Goal: Transaction & Acquisition: Purchase product/service

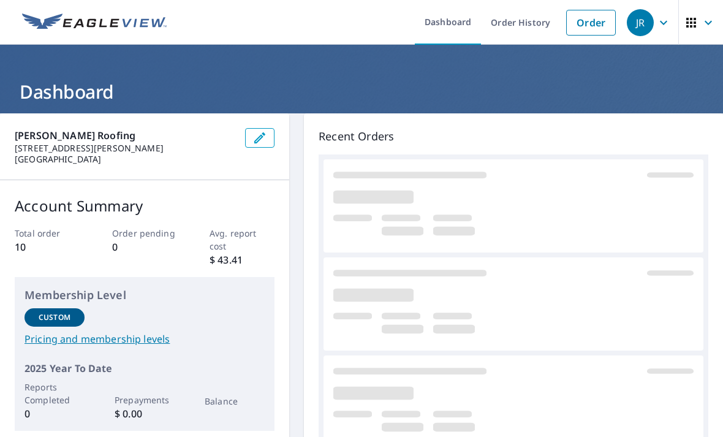
click at [601, 26] on link "Order" at bounding box center [591, 23] width 50 height 26
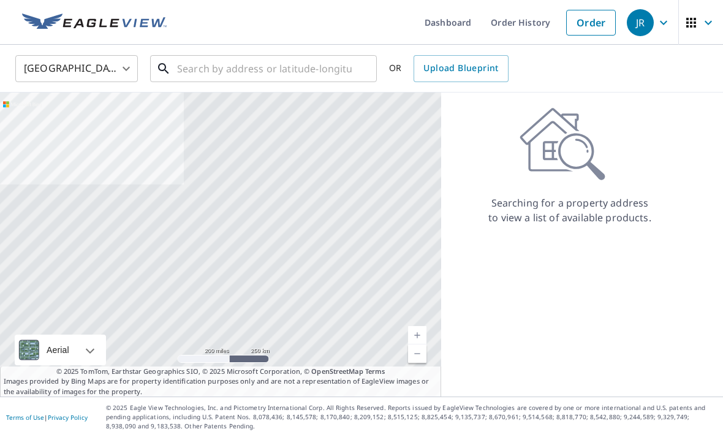
click at [304, 62] on input "text" at bounding box center [264, 68] width 175 height 34
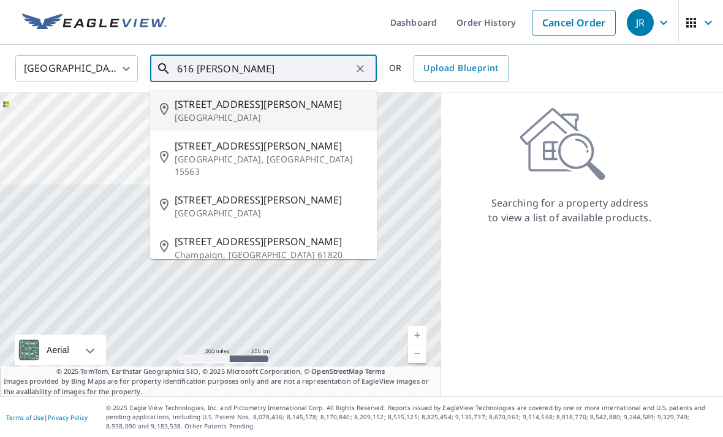
click at [290, 109] on span "[STREET_ADDRESS][PERSON_NAME]" at bounding box center [271, 104] width 192 height 15
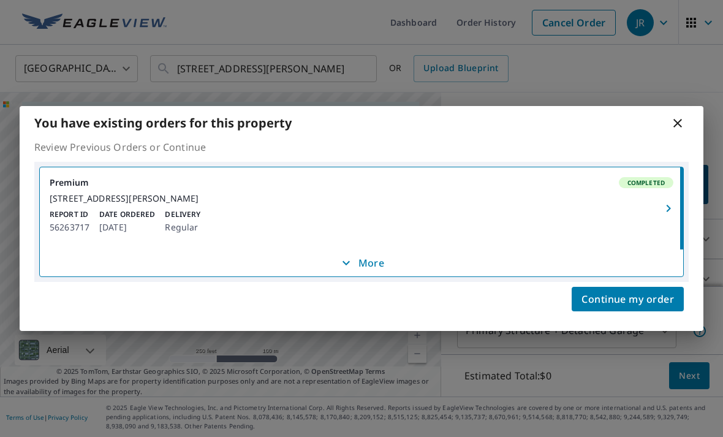
click at [684, 116] on icon at bounding box center [677, 123] width 15 height 15
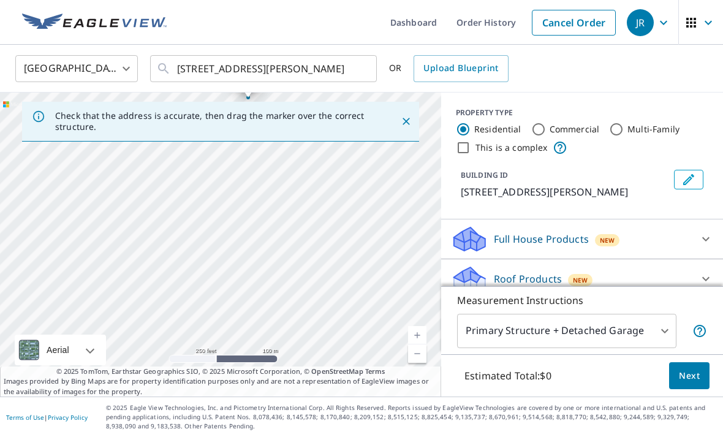
click at [366, 71] on div at bounding box center [360, 68] width 16 height 17
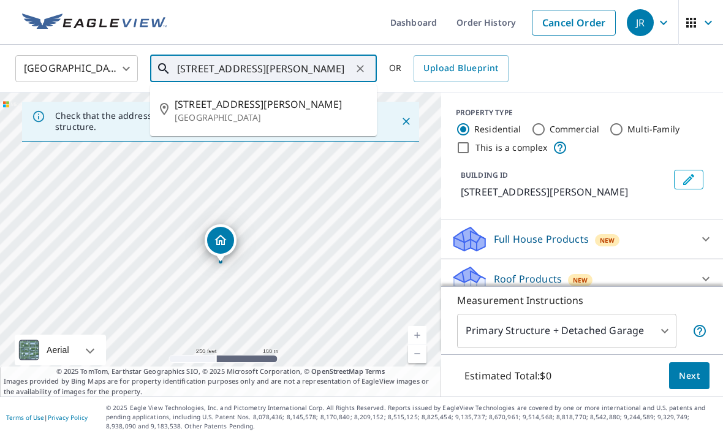
click at [275, 129] on li "[STREET_ADDRESS][PERSON_NAME]" at bounding box center [263, 110] width 227 height 42
type input "[STREET_ADDRESS][PERSON_NAME]"
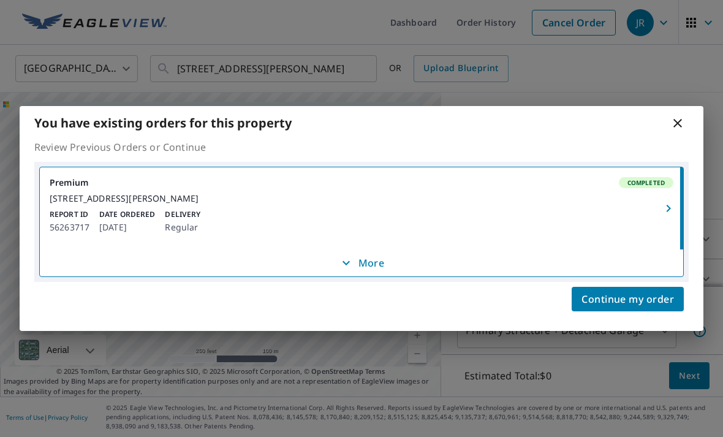
click at [381, 265] on p "More" at bounding box center [361, 262] width 45 height 15
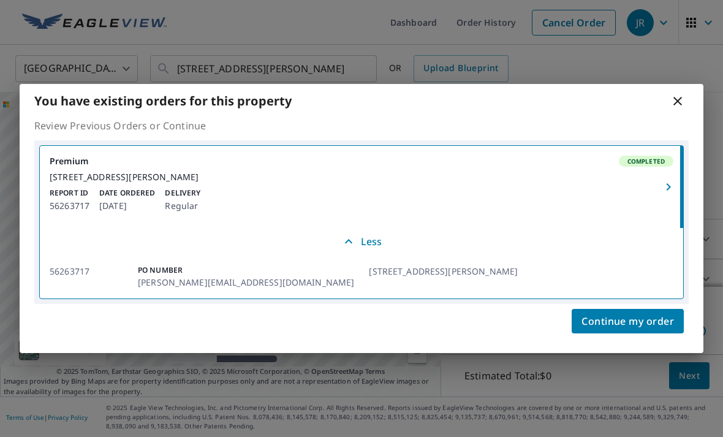
click at [688, 89] on div "You have existing orders for this property" at bounding box center [362, 101] width 684 height 34
click at [683, 94] on icon at bounding box center [677, 101] width 15 height 15
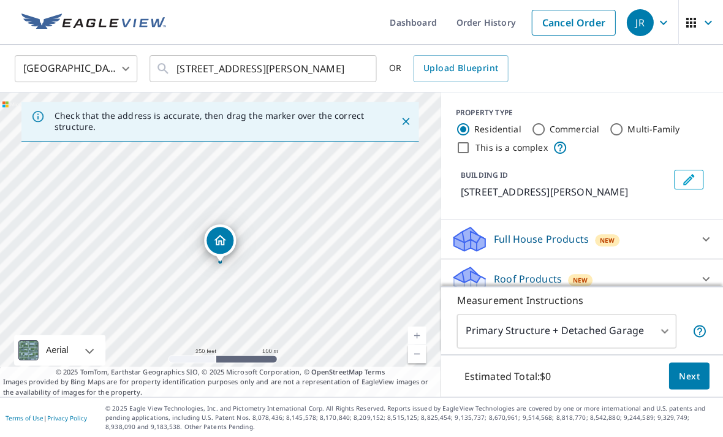
click at [488, 21] on link "Order History" at bounding box center [485, 22] width 79 height 45
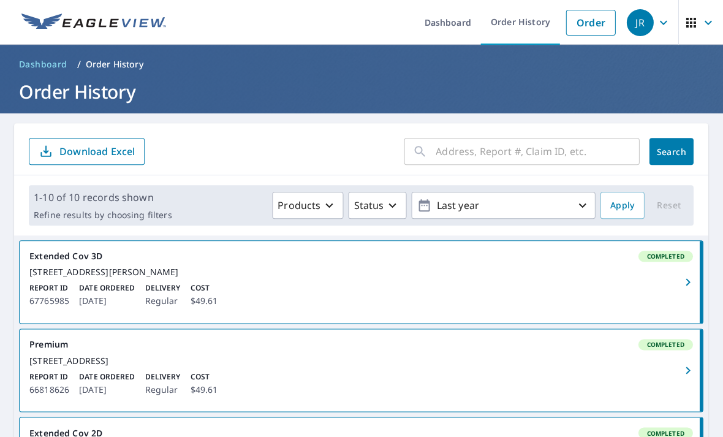
click at [584, 166] on input "text" at bounding box center [537, 151] width 203 height 34
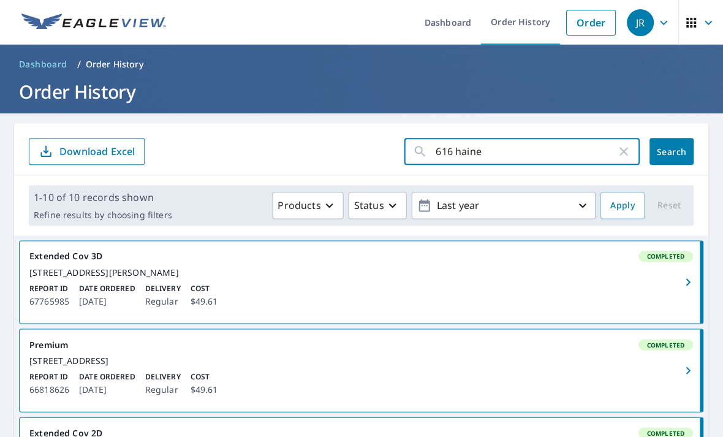
type input "616 [PERSON_NAME]"
click at [671, 151] on button "Search" at bounding box center [671, 151] width 44 height 27
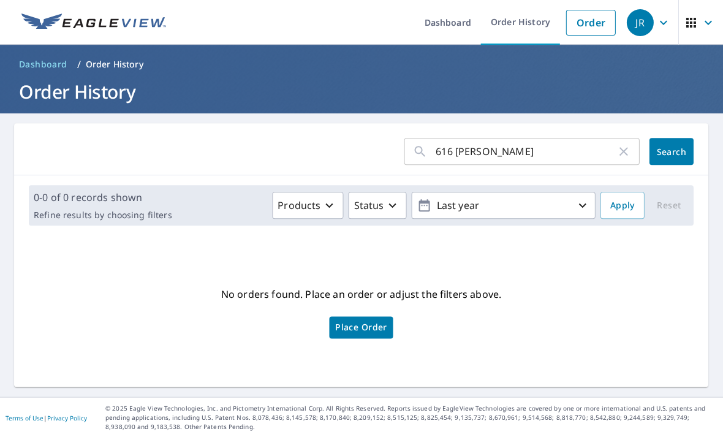
click at [567, 213] on p "Last year" at bounding box center [503, 205] width 143 height 21
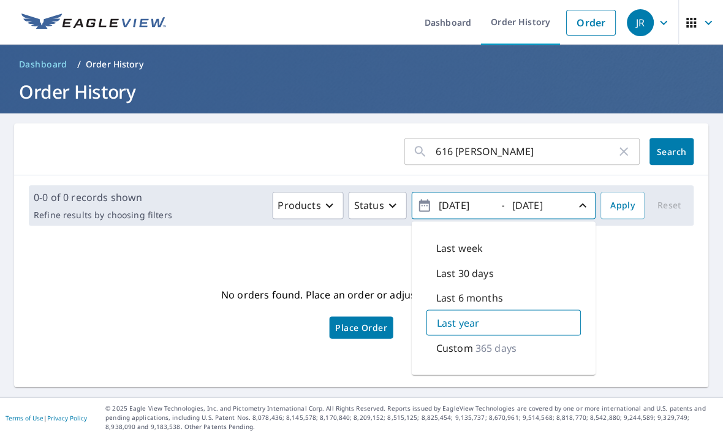
click at [526, 347] on div "Custom 365 days" at bounding box center [503, 347] width 154 height 24
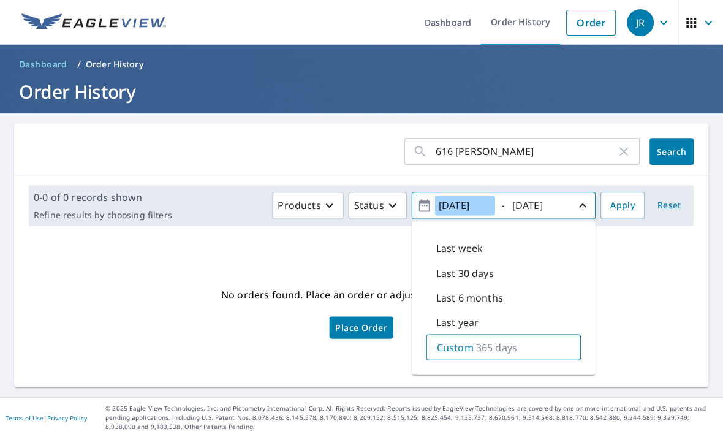
scroll to position [1, 0]
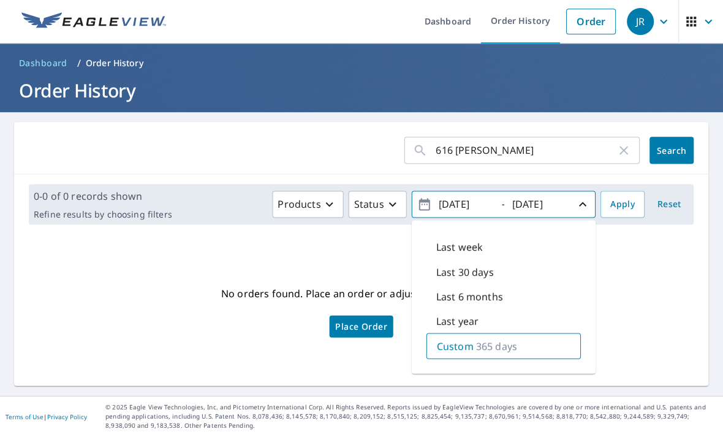
click at [513, 346] on p "365 days" at bounding box center [496, 346] width 41 height 15
click at [416, 213] on button "[DATE] - [DATE]" at bounding box center [504, 205] width 184 height 27
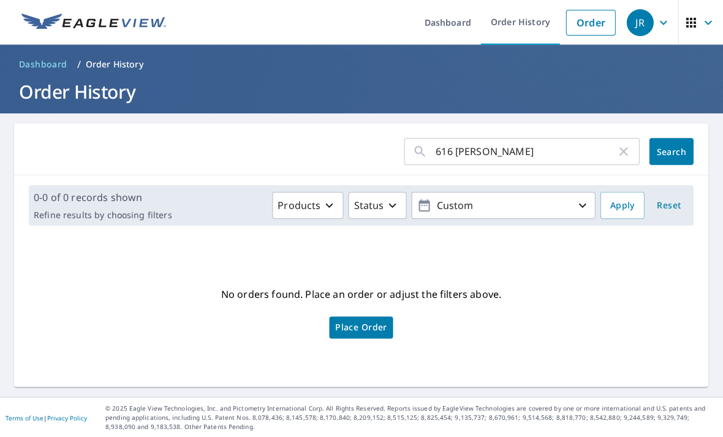
click at [569, 151] on input "616 [PERSON_NAME]" at bounding box center [526, 151] width 180 height 34
click at [674, 159] on button "Search" at bounding box center [671, 151] width 44 height 27
click at [551, 216] on button "Custom" at bounding box center [504, 205] width 184 height 27
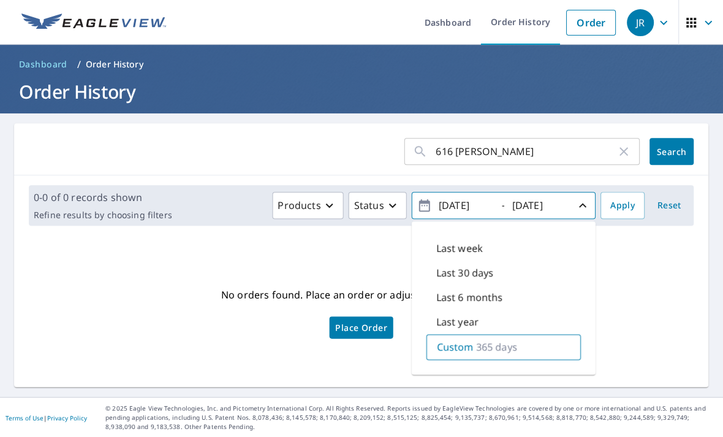
click at [538, 347] on div "Custom 365 days" at bounding box center [503, 347] width 154 height 26
click at [426, 195] on span "[DATE] - [DATE]" at bounding box center [503, 205] width 173 height 21
click at [424, 201] on icon "button" at bounding box center [424, 205] width 11 height 12
click at [420, 208] on icon "button" at bounding box center [424, 205] width 15 height 15
click at [427, 204] on icon "button" at bounding box center [424, 205] width 15 height 15
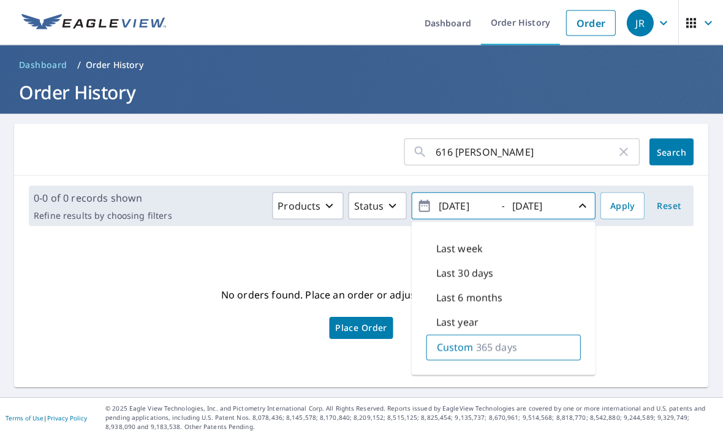
click at [587, 206] on icon "button" at bounding box center [582, 205] width 15 height 15
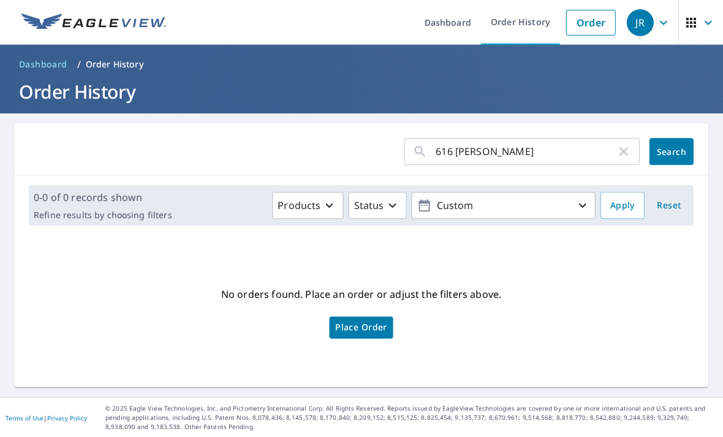
click at [586, 207] on icon "button" at bounding box center [582, 205] width 15 height 15
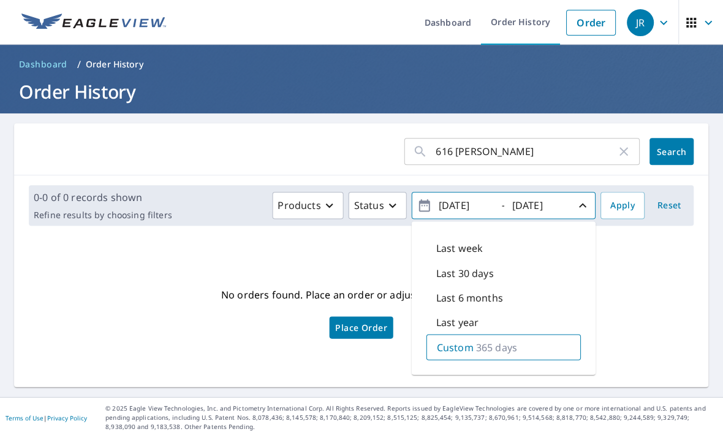
scroll to position [15, 0]
click at [513, 309] on div "Last year" at bounding box center [503, 321] width 154 height 24
click at [538, 335] on div "Custom 365 days" at bounding box center [503, 347] width 154 height 24
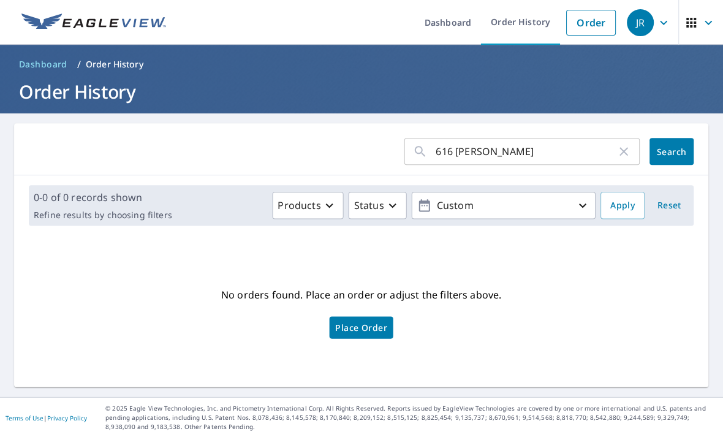
click at [668, 245] on div "No orders found. Place an order or adjust the filters above. Place Order" at bounding box center [361, 311] width 674 height 132
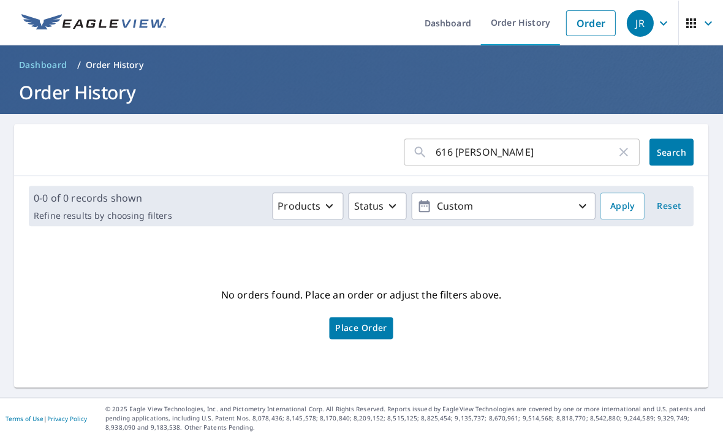
click at [627, 212] on span "Apply" at bounding box center [622, 205] width 24 height 15
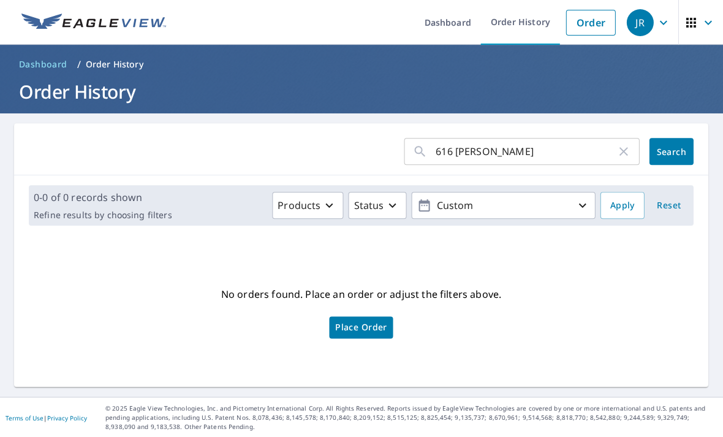
click at [589, 27] on link "Order" at bounding box center [591, 23] width 50 height 26
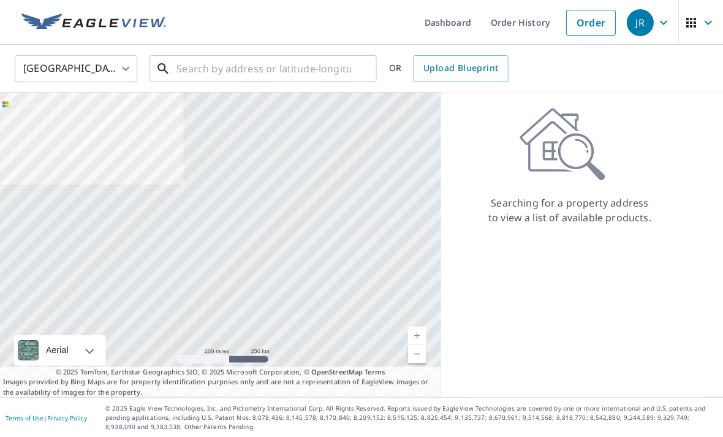
click at [300, 73] on input "text" at bounding box center [264, 68] width 175 height 34
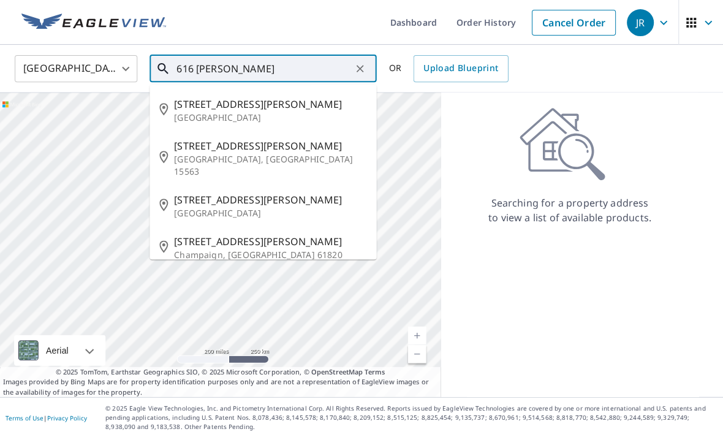
click at [296, 112] on p "[GEOGRAPHIC_DATA]" at bounding box center [271, 117] width 192 height 12
type input "[STREET_ADDRESS][PERSON_NAME]"
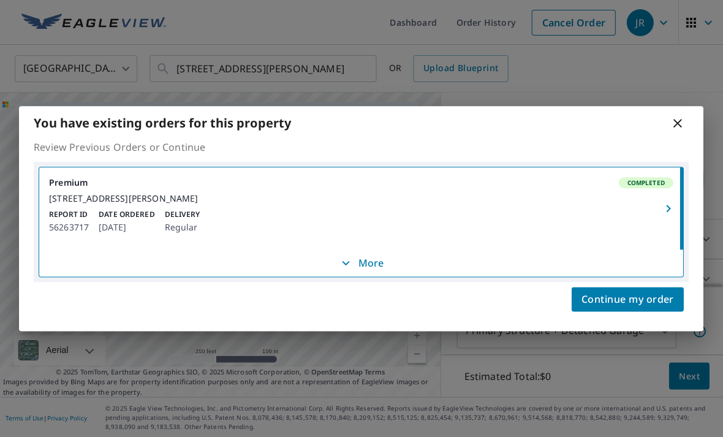
click at [377, 276] on button "More" at bounding box center [361, 262] width 643 height 27
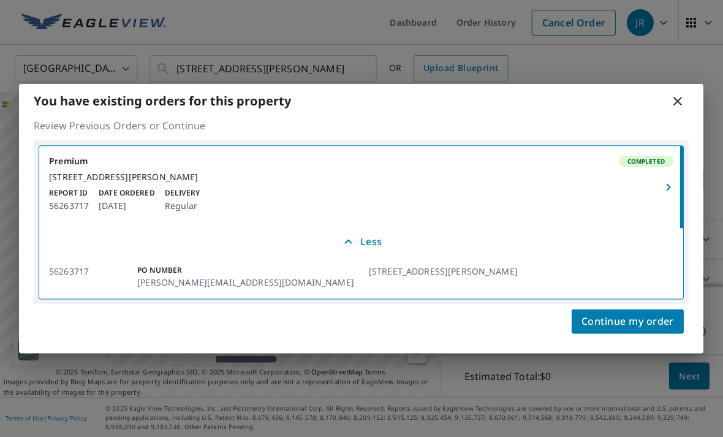
click at [672, 194] on icon "button" at bounding box center [668, 186] width 15 height 15
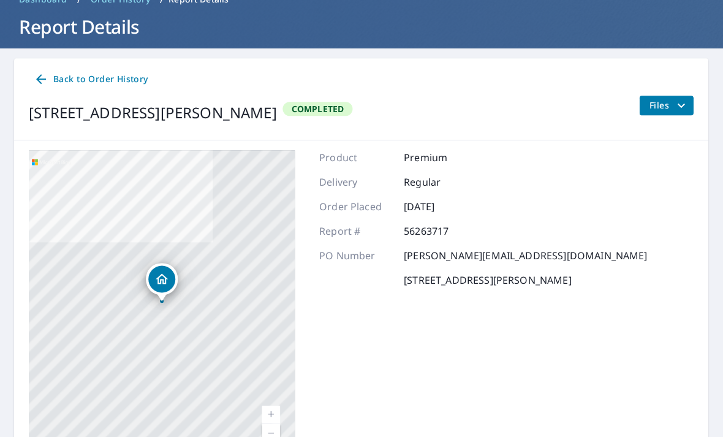
scroll to position [72, 0]
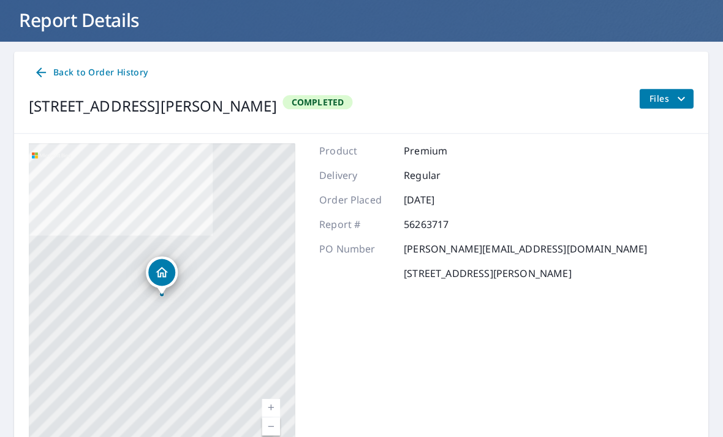
click at [130, 62] on link "Back to Order History" at bounding box center [91, 72] width 124 height 23
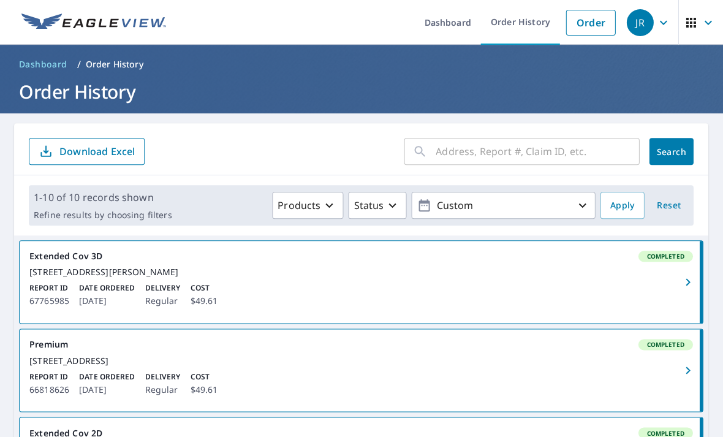
click at [584, 148] on input "text" at bounding box center [537, 151] width 203 height 34
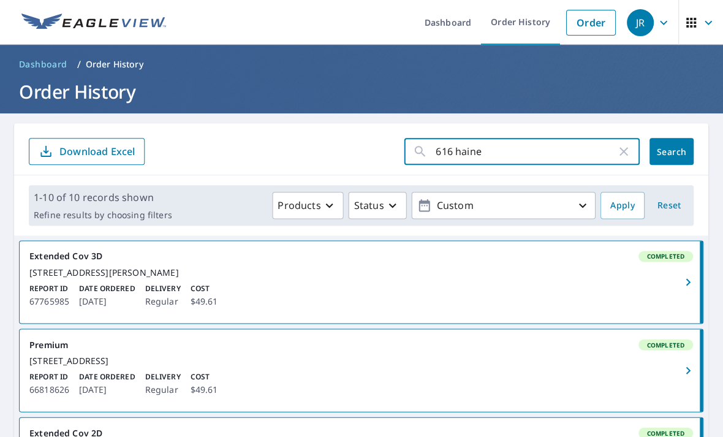
type input "616 [PERSON_NAME]"
click at [671, 151] on button "Search" at bounding box center [671, 151] width 44 height 27
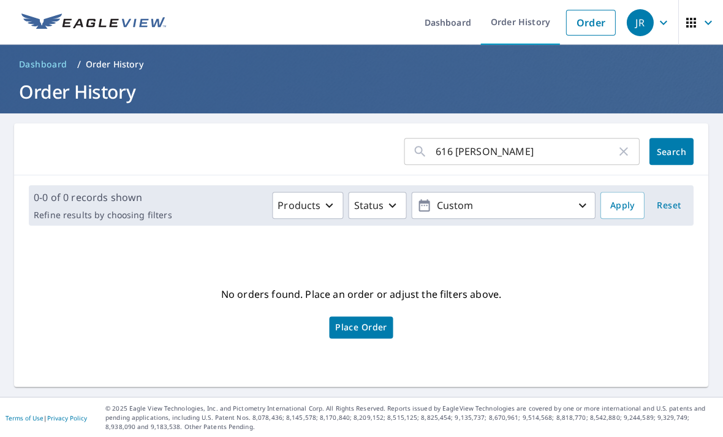
click at [571, 206] on p "Custom" at bounding box center [503, 205] width 143 height 21
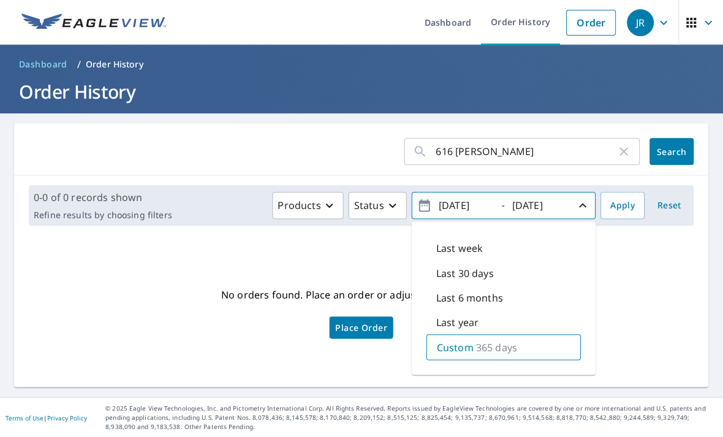
click at [424, 213] on span "[DATE] - [DATE]" at bounding box center [503, 205] width 173 height 21
click at [534, 208] on input "[DATE]" at bounding box center [538, 205] width 60 height 20
click at [459, 209] on input "[DATE]" at bounding box center [465, 205] width 60 height 20
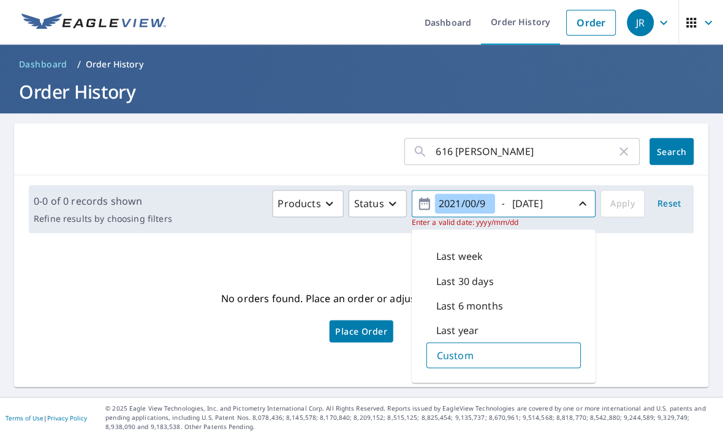
type input "[DATE]"
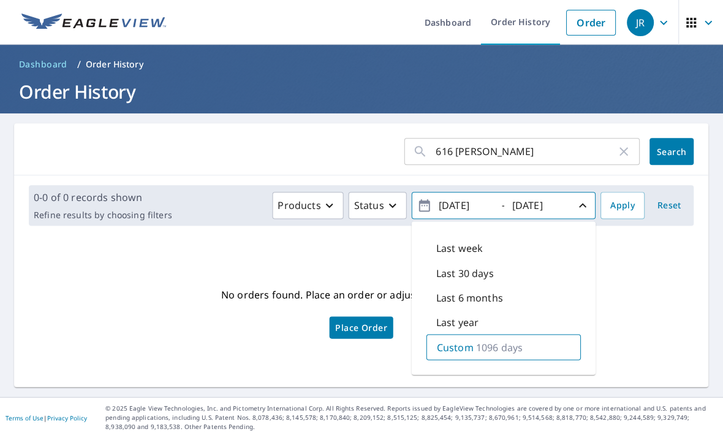
click at [632, 204] on span "Apply" at bounding box center [622, 205] width 24 height 15
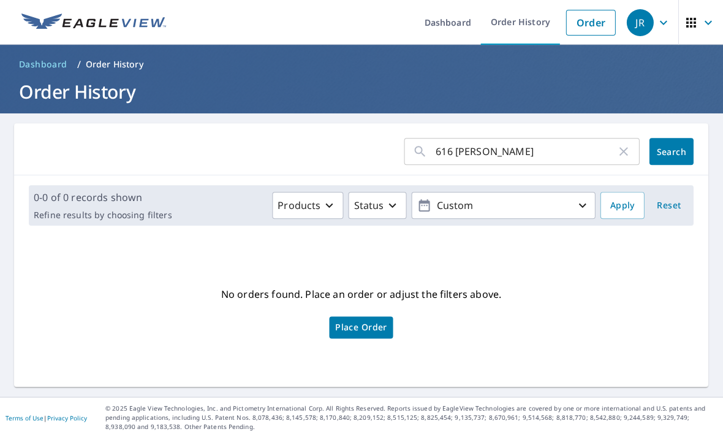
click at [546, 213] on p "Custom" at bounding box center [503, 205] width 143 height 21
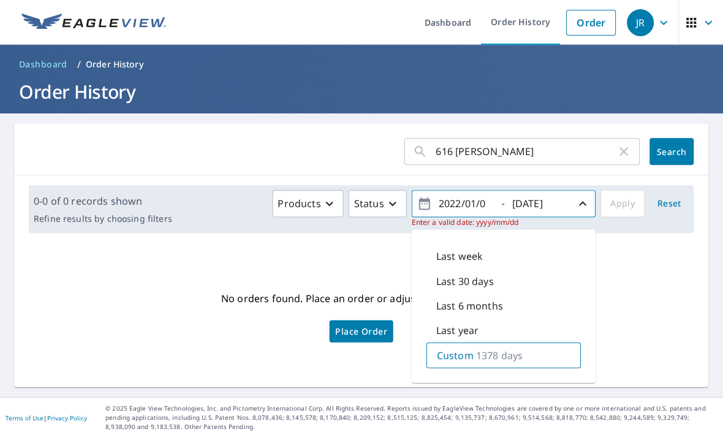
type input "[DATE]"
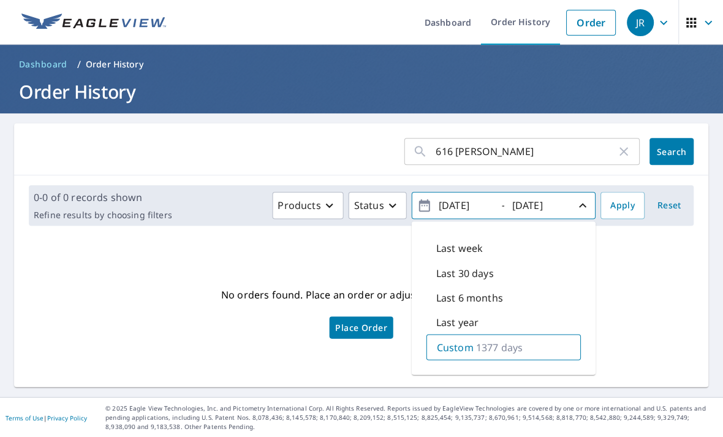
click at [619, 209] on span "Apply" at bounding box center [622, 205] width 24 height 15
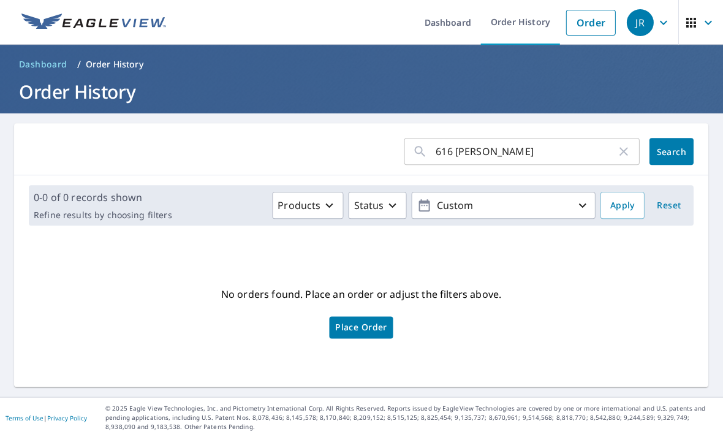
click at [675, 157] on button "Search" at bounding box center [671, 151] width 44 height 27
click at [571, 32] on link "Order" at bounding box center [591, 23] width 50 height 26
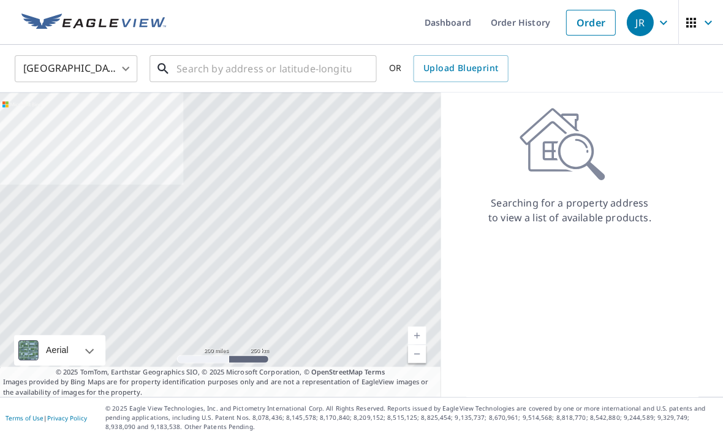
click at [294, 69] on input "text" at bounding box center [264, 68] width 175 height 34
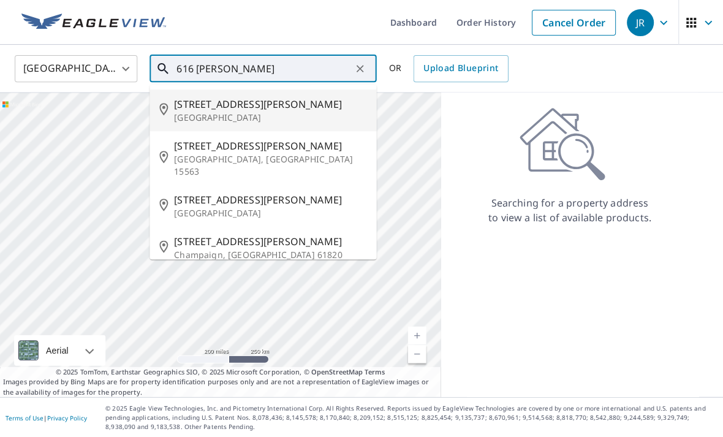
click at [294, 108] on span "[STREET_ADDRESS][PERSON_NAME]" at bounding box center [271, 104] width 192 height 15
type input "[STREET_ADDRESS][PERSON_NAME]"
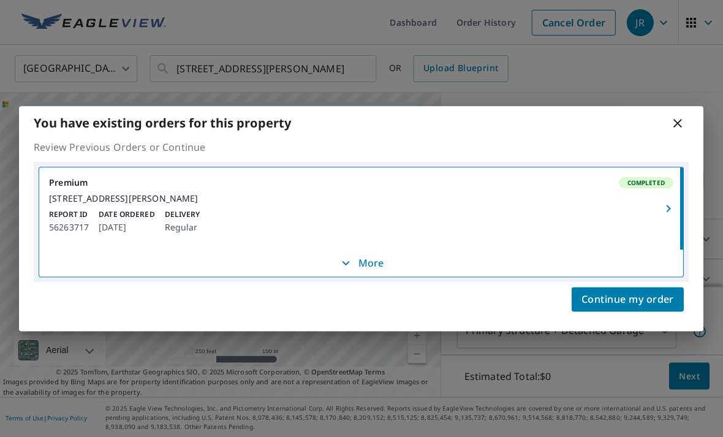
scroll to position [36, 0]
click at [715, 180] on div "You have existing orders for this property Review Previous Orders or Continue P…" at bounding box center [361, 218] width 723 height 437
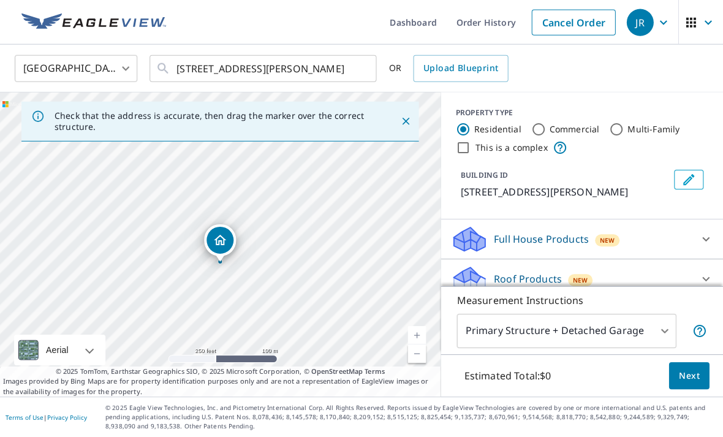
click at [662, 225] on div "Full House Products New" at bounding box center [571, 239] width 240 height 29
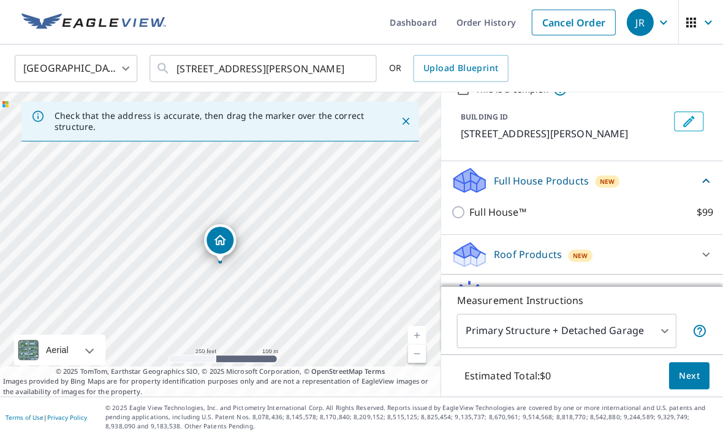
click at [587, 166] on div "Full House Products New" at bounding box center [574, 180] width 247 height 29
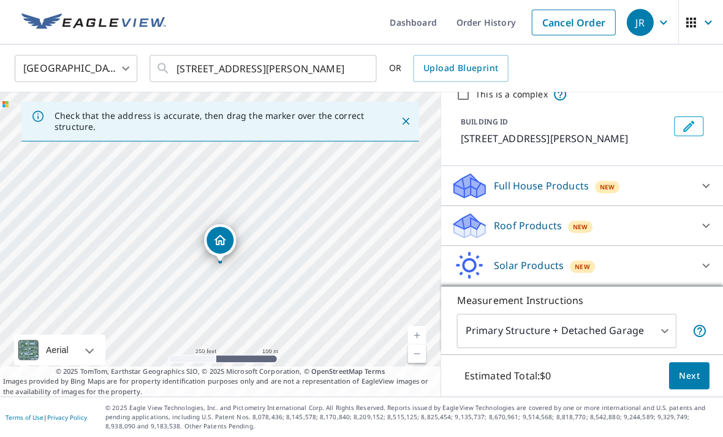
click at [559, 211] on div "Roof Products New" at bounding box center [571, 225] width 240 height 29
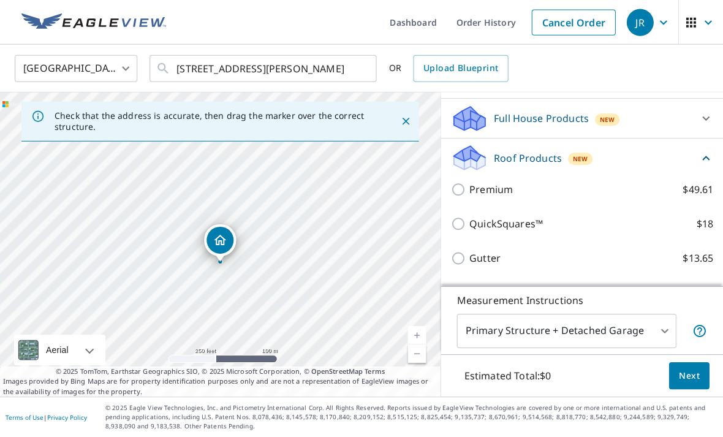
scroll to position [120, 0]
click at [506, 183] on p "Premium" at bounding box center [490, 190] width 43 height 15
click at [469, 183] on input "Premium $49.61" at bounding box center [460, 190] width 18 height 15
checkbox input "true"
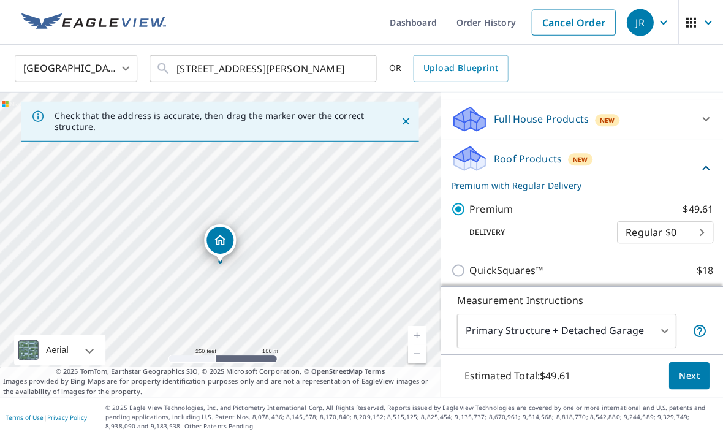
click at [701, 376] on button "Next" at bounding box center [689, 376] width 40 height 28
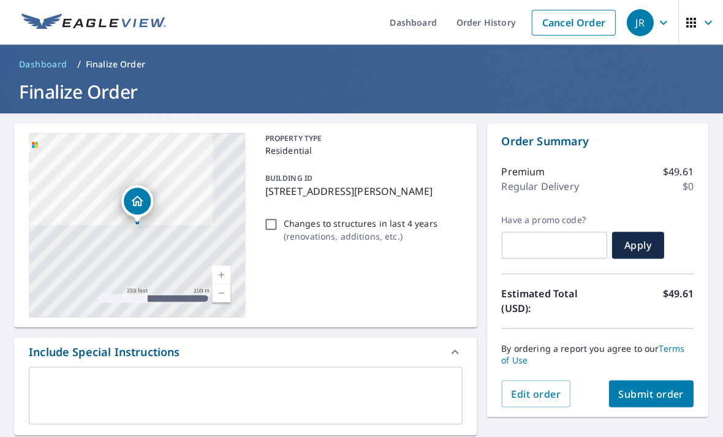
click at [660, 386] on span "Submit order" at bounding box center [652, 392] width 66 height 13
checkbox input "true"
